Goal: Find specific page/section: Find specific page/section

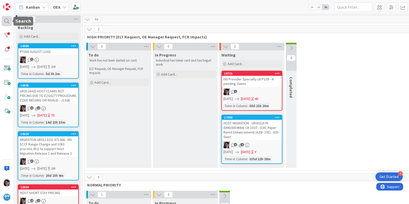
click at [4, 22] on div at bounding box center [7, 21] width 10 height 10
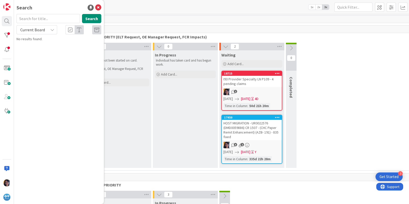
click at [45, 19] on input "text" at bounding box center [47, 18] width 63 height 9
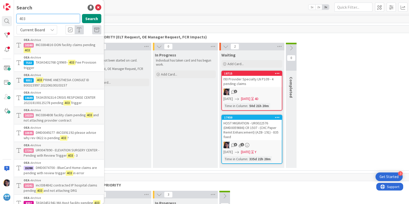
click at [47, 19] on input "403" at bounding box center [47, 18] width 63 height 9
type input "403 asc"
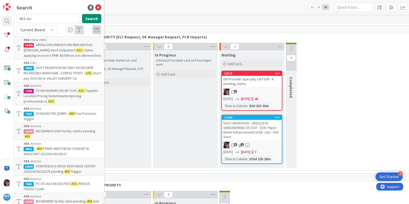
click at [29, 30] on span "Current Board" at bounding box center [32, 29] width 25 height 5
click at [32, 47] on span "All Boards" at bounding box center [45, 51] width 53 height 8
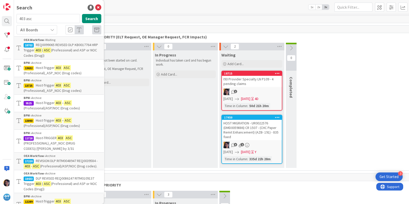
click at [62, 48] on span "(Professional) and ASP or NOC Codes (Drug))" at bounding box center [60, 53] width 73 height 10
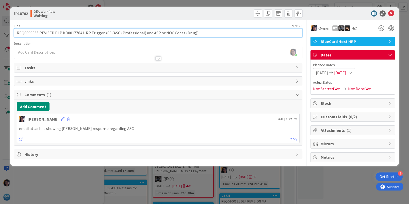
click at [26, 32] on input "REQ0099065 REVISED DLP KB0017764 HRP Trigger 403 (ASC (Professional) and ASP or…" at bounding box center [158, 32] width 288 height 9
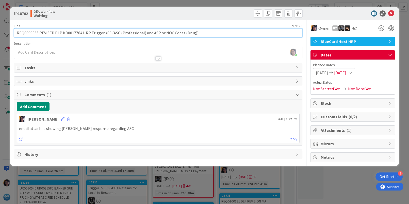
click at [26, 32] on input "REQ0099065 REVISED DLP KB0017764 HRP Trigger 403 (ASC (Professional) and ASP or…" at bounding box center [158, 32] width 288 height 9
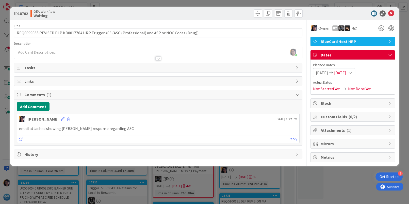
click at [175, 123] on div "email attached showing [PERSON_NAME] response regarding ASC" at bounding box center [158, 128] width 282 height 10
